Goal: Information Seeking & Learning: Find specific fact

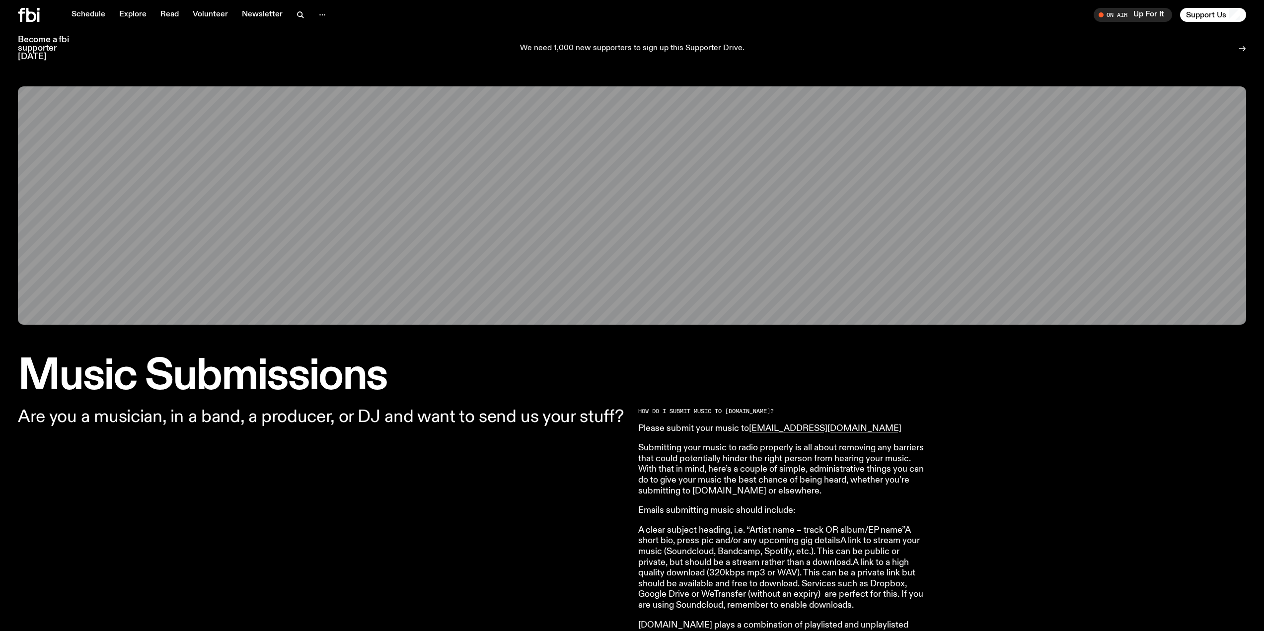
scroll to position [262, 0]
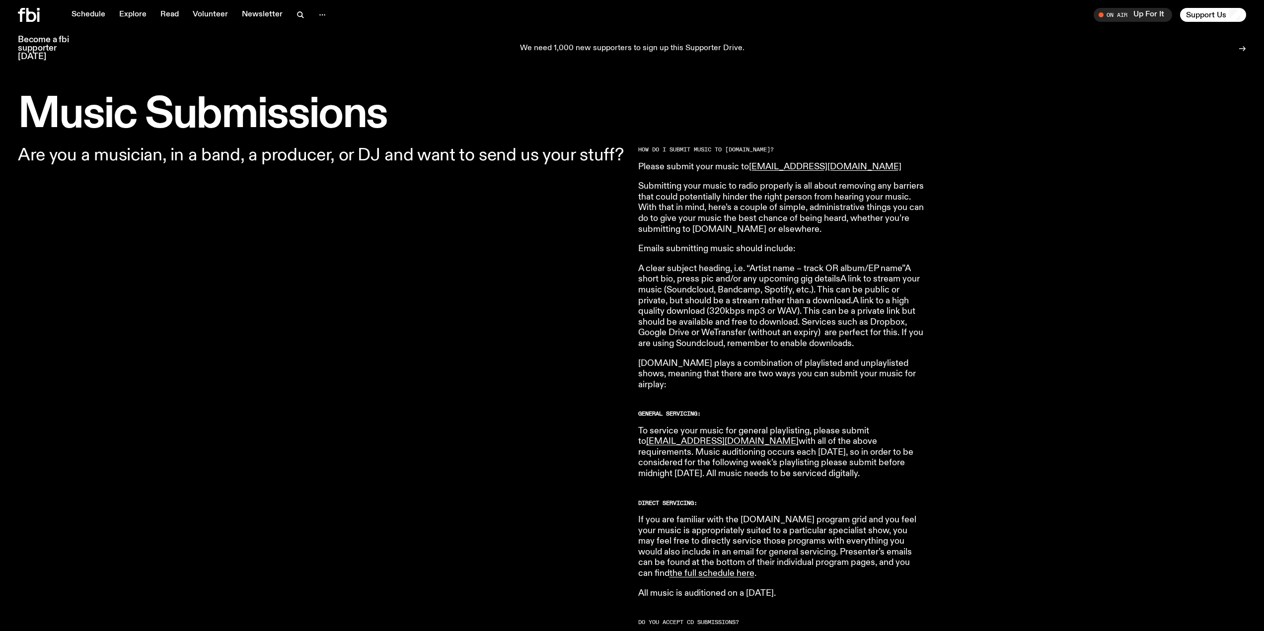
click at [859, 164] on p "Please submit your music to [EMAIL_ADDRESS][DOMAIN_NAME]" at bounding box center [781, 167] width 286 height 11
drag, startPoint x: 826, startPoint y: 163, endPoint x: 751, endPoint y: 169, distance: 75.2
click at [751, 169] on p "Please submit your music to [EMAIL_ADDRESS][DOMAIN_NAME]" at bounding box center [781, 167] width 286 height 11
copy link "[EMAIL_ADDRESS][DOMAIN_NAME]"
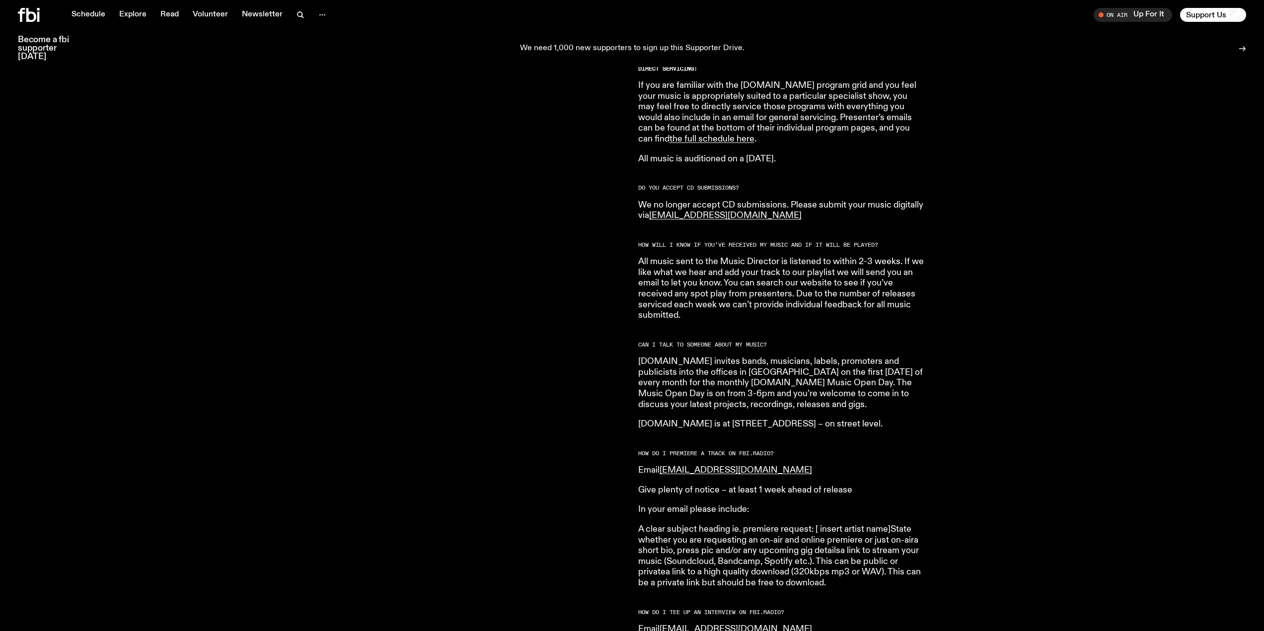
scroll to position [709, 0]
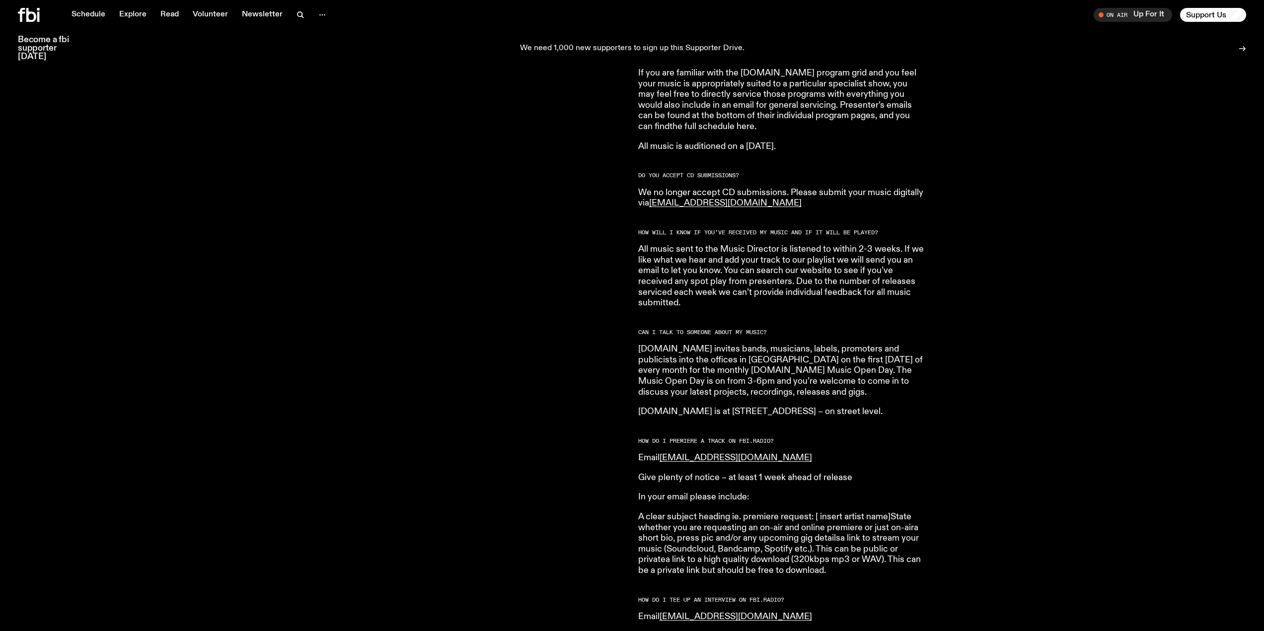
click at [754, 122] on link "the full schedule here" at bounding box center [711, 126] width 85 height 9
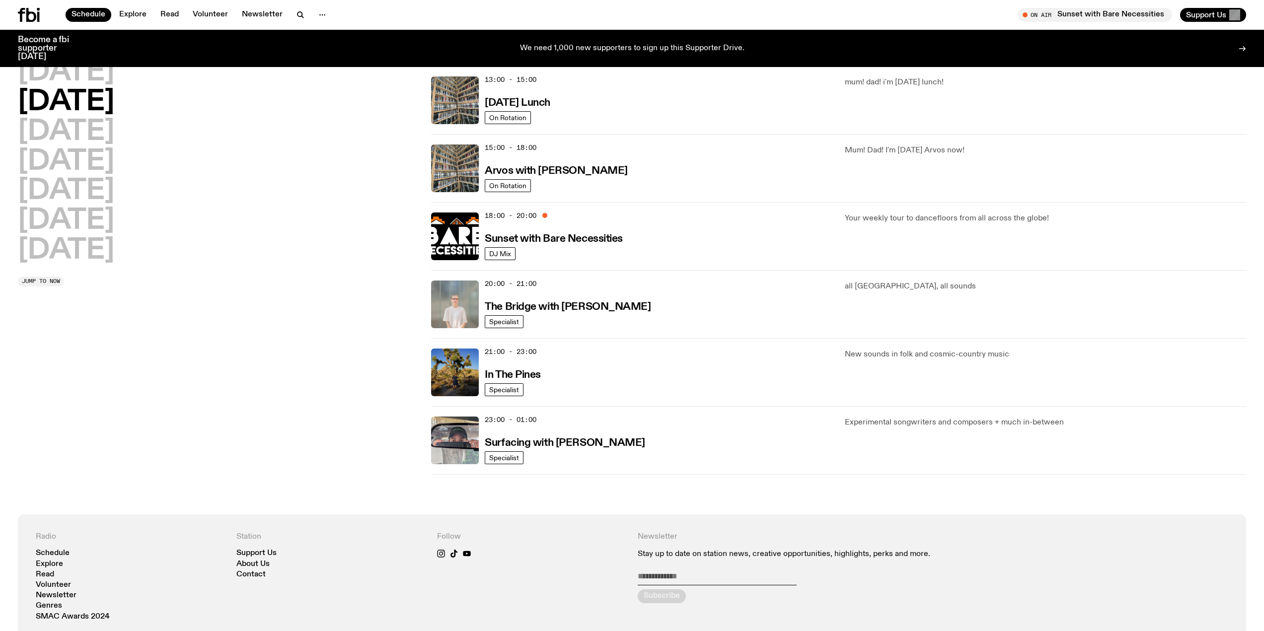
scroll to position [348, 0]
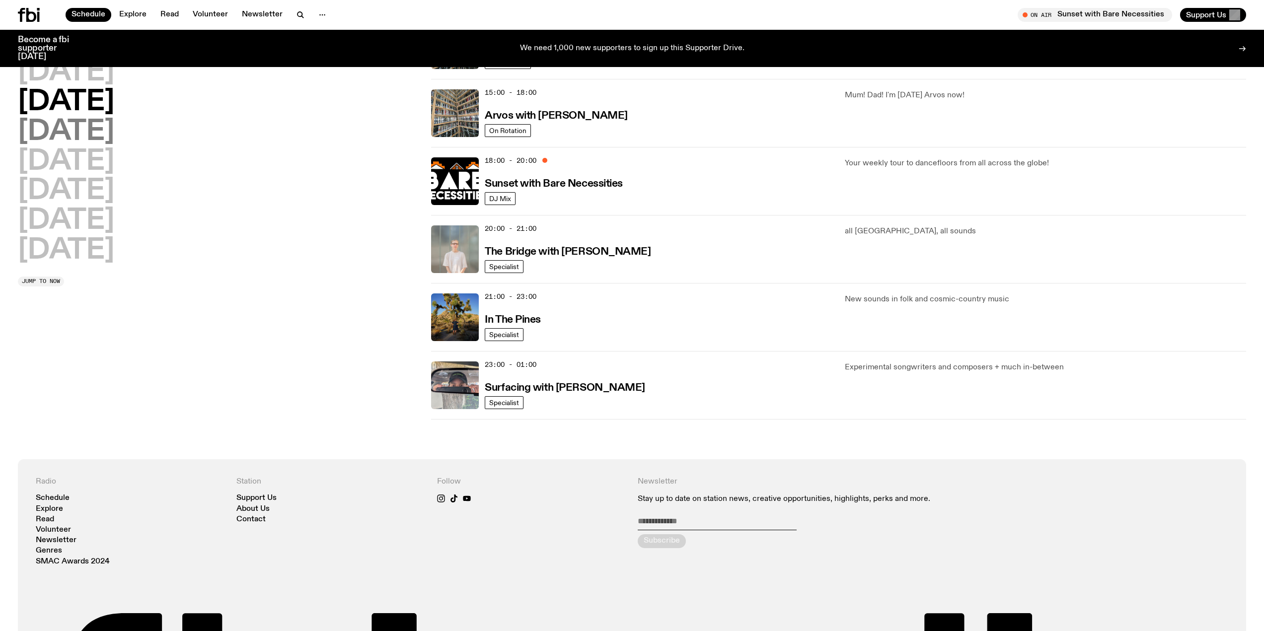
click at [114, 138] on h2 "Wednesday" at bounding box center [66, 132] width 96 height 28
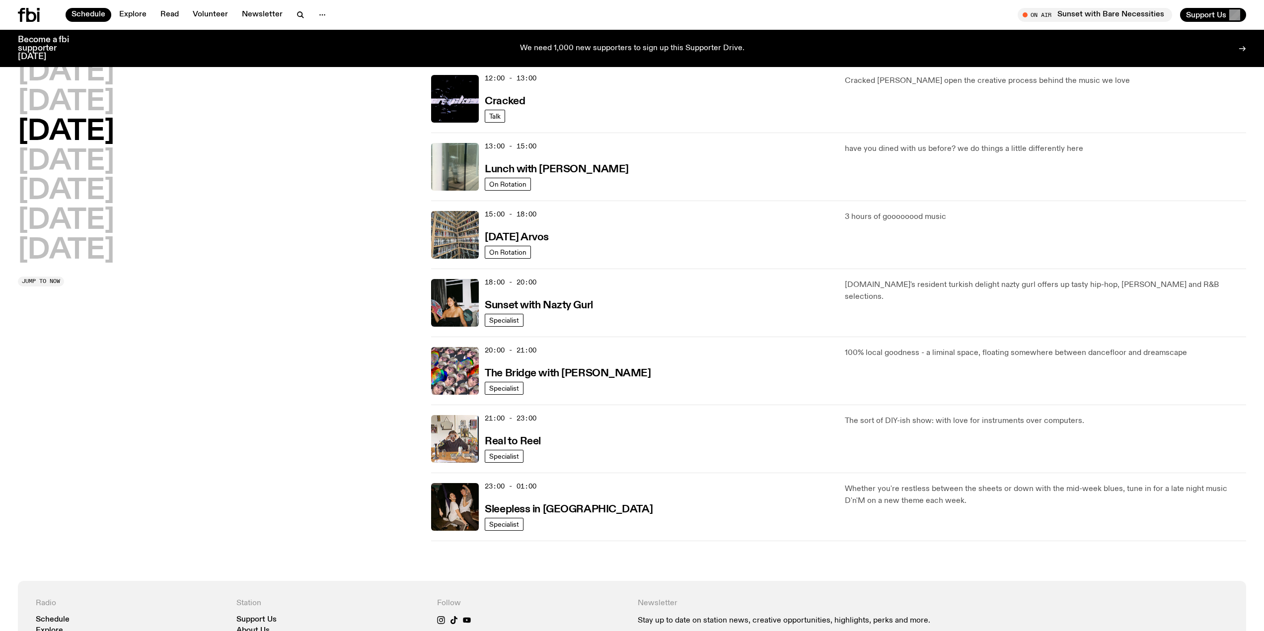
scroll to position [226, 0]
click at [93, 152] on h2 "Thursday" at bounding box center [66, 162] width 96 height 28
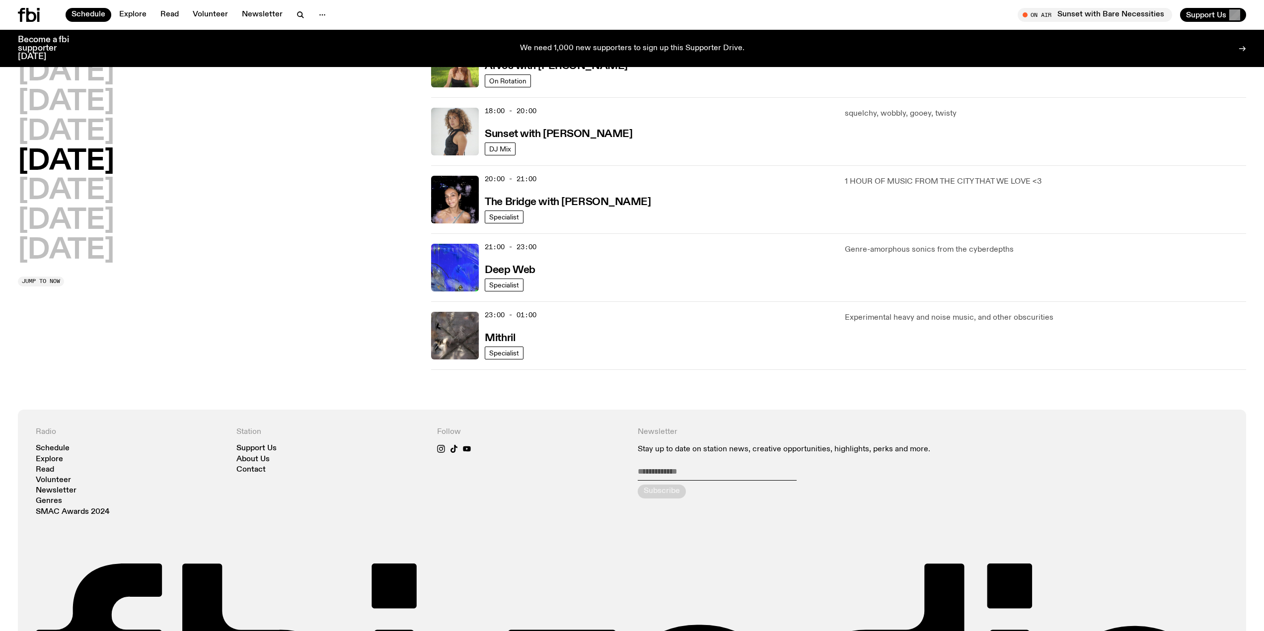
scroll to position [425, 0]
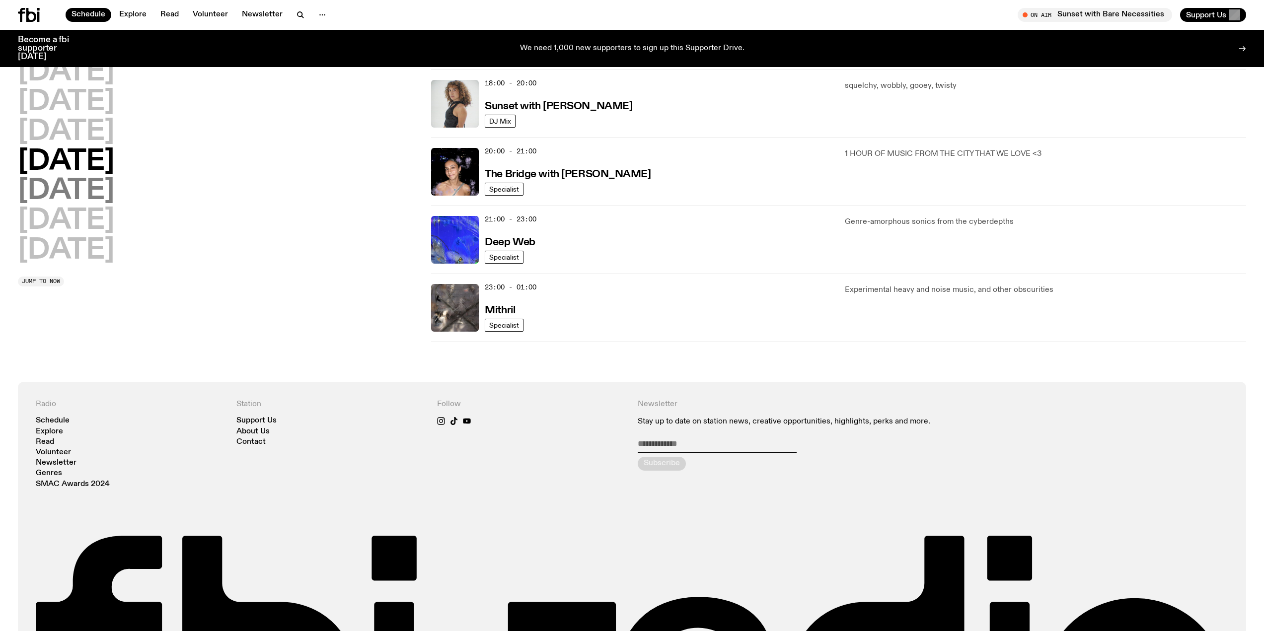
click at [74, 189] on h2 "Friday" at bounding box center [66, 191] width 96 height 28
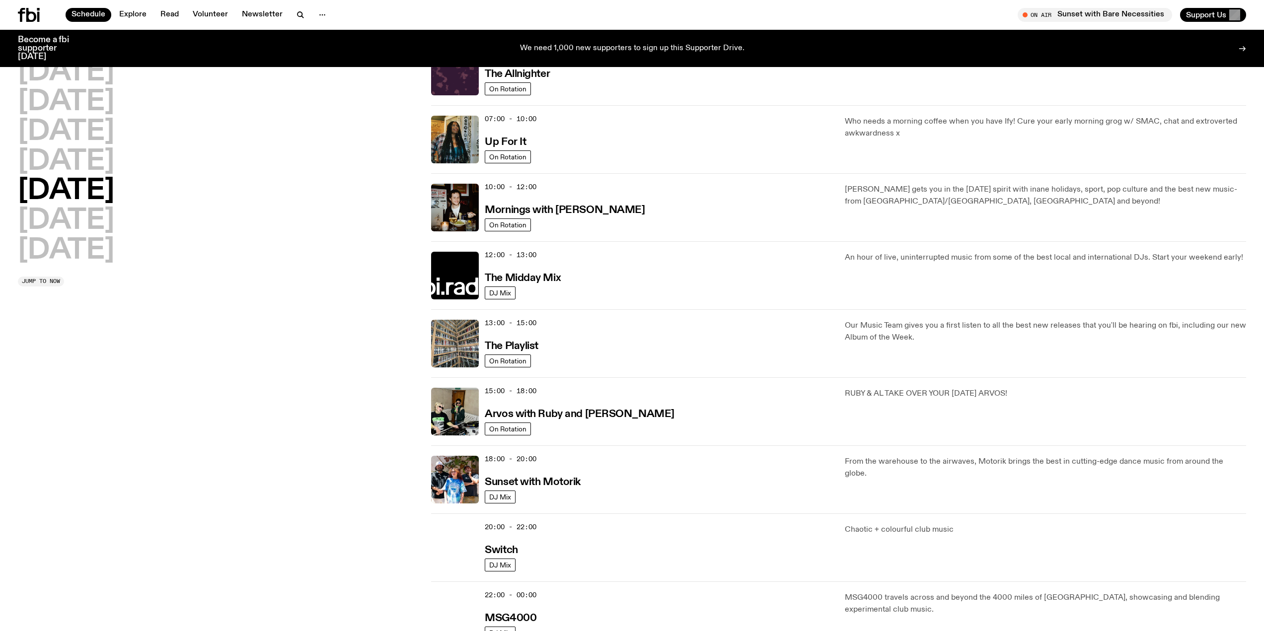
scroll to position [28, 0]
